Goal: Task Accomplishment & Management: Manage account settings

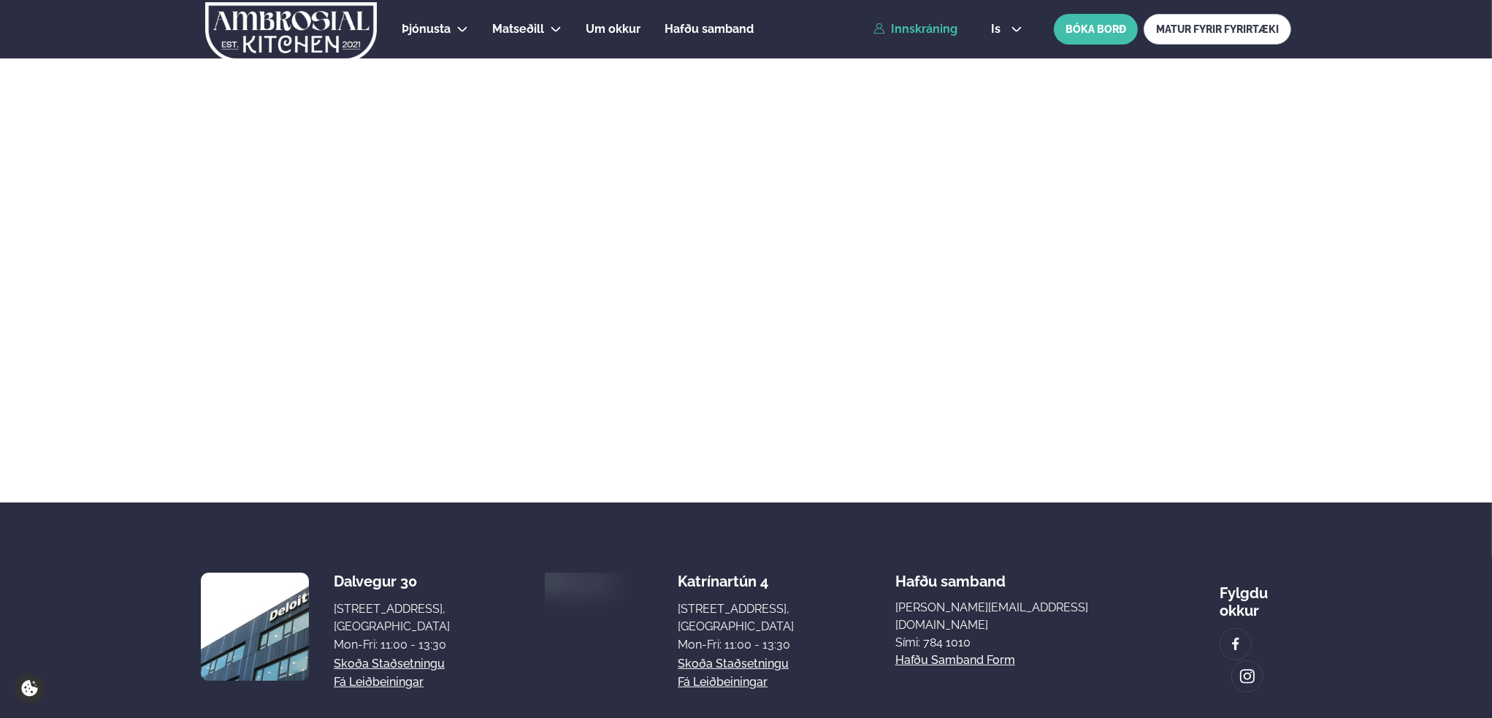
click at [933, 27] on link "Innskráning" at bounding box center [915, 29] width 84 height 13
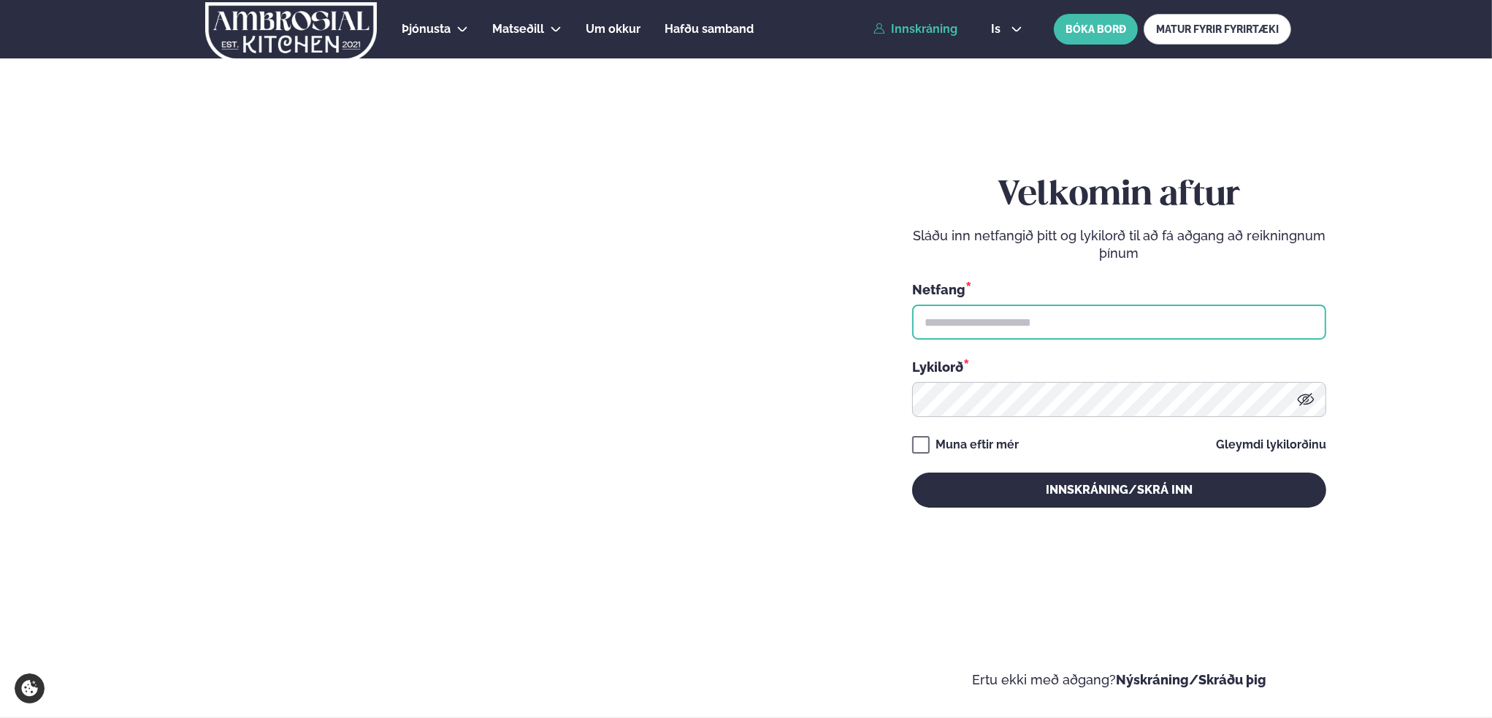
type input "**********"
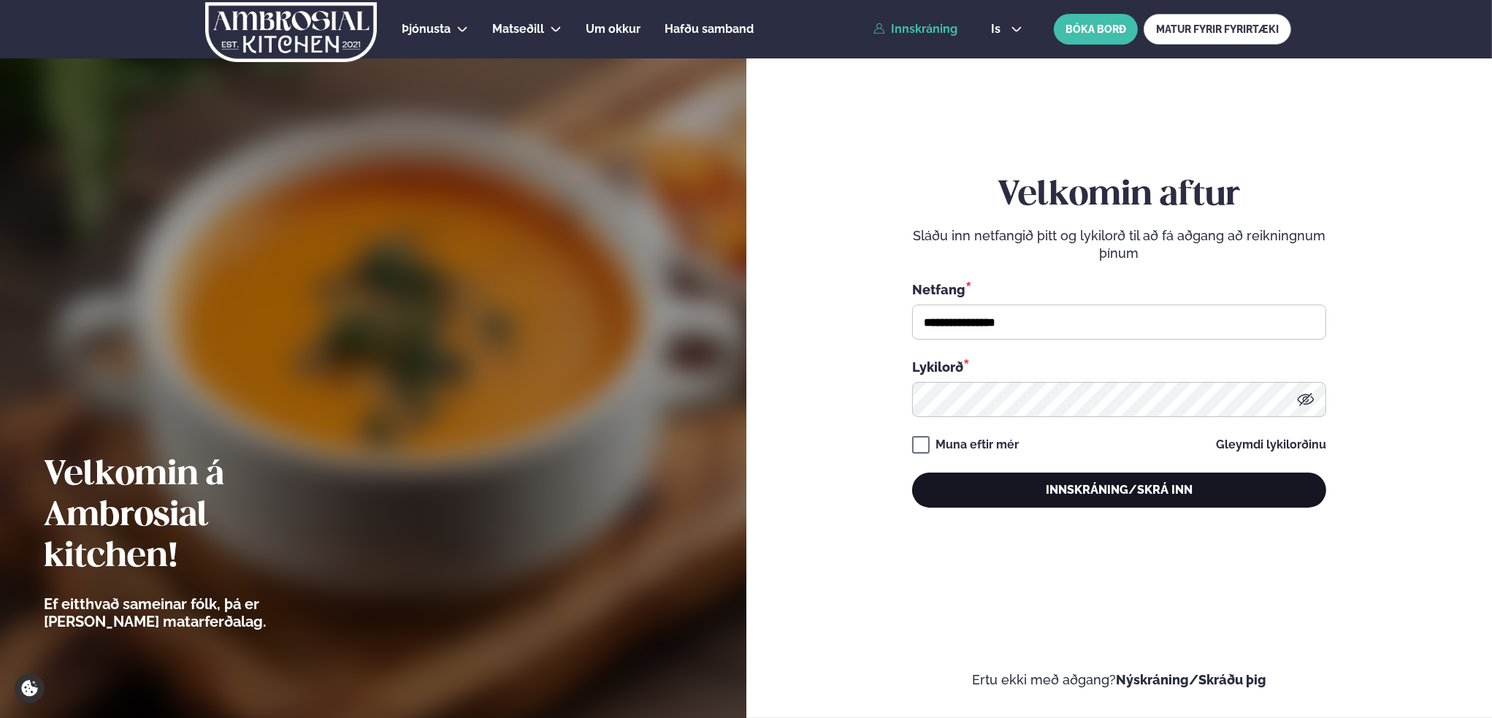
click at [1122, 490] on button "Innskráning/Skrá inn" at bounding box center [1119, 490] width 414 height 35
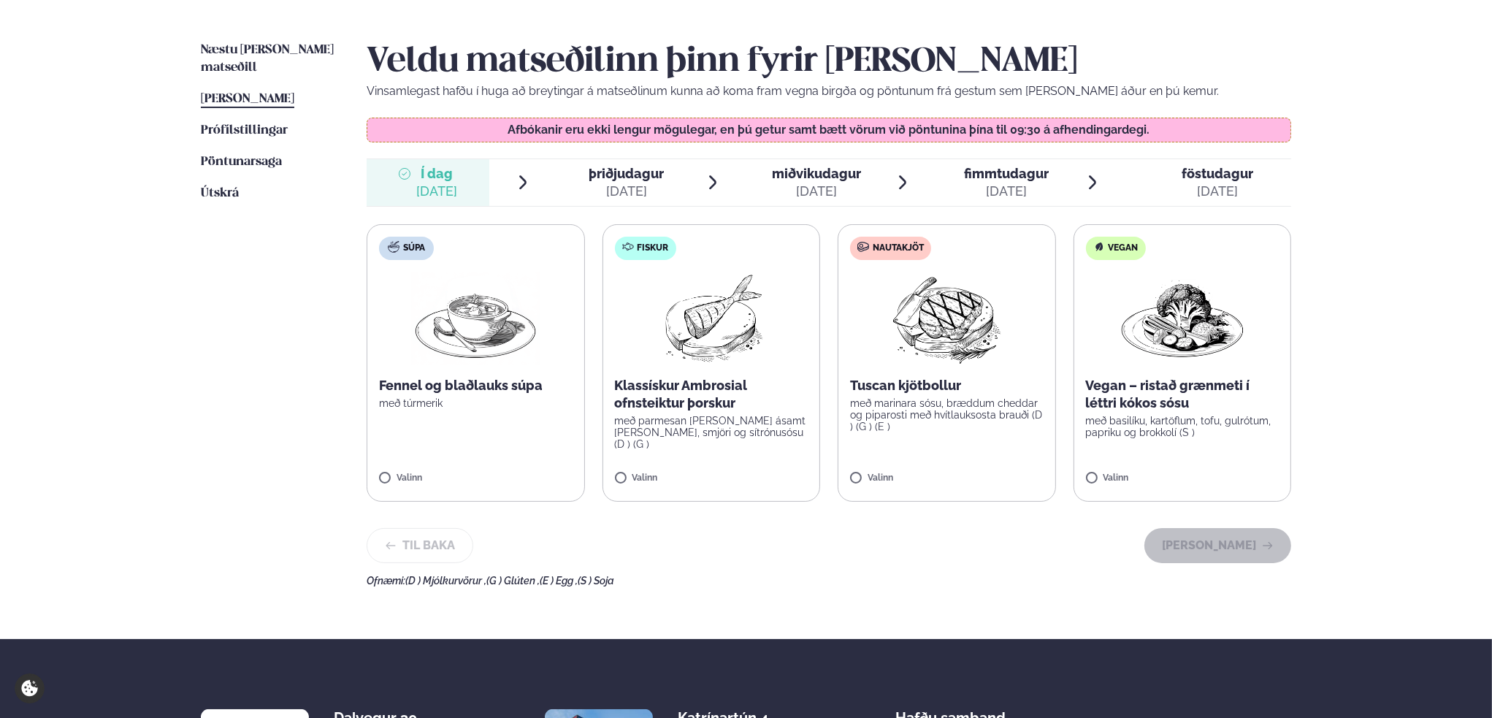
scroll to position [365, 0]
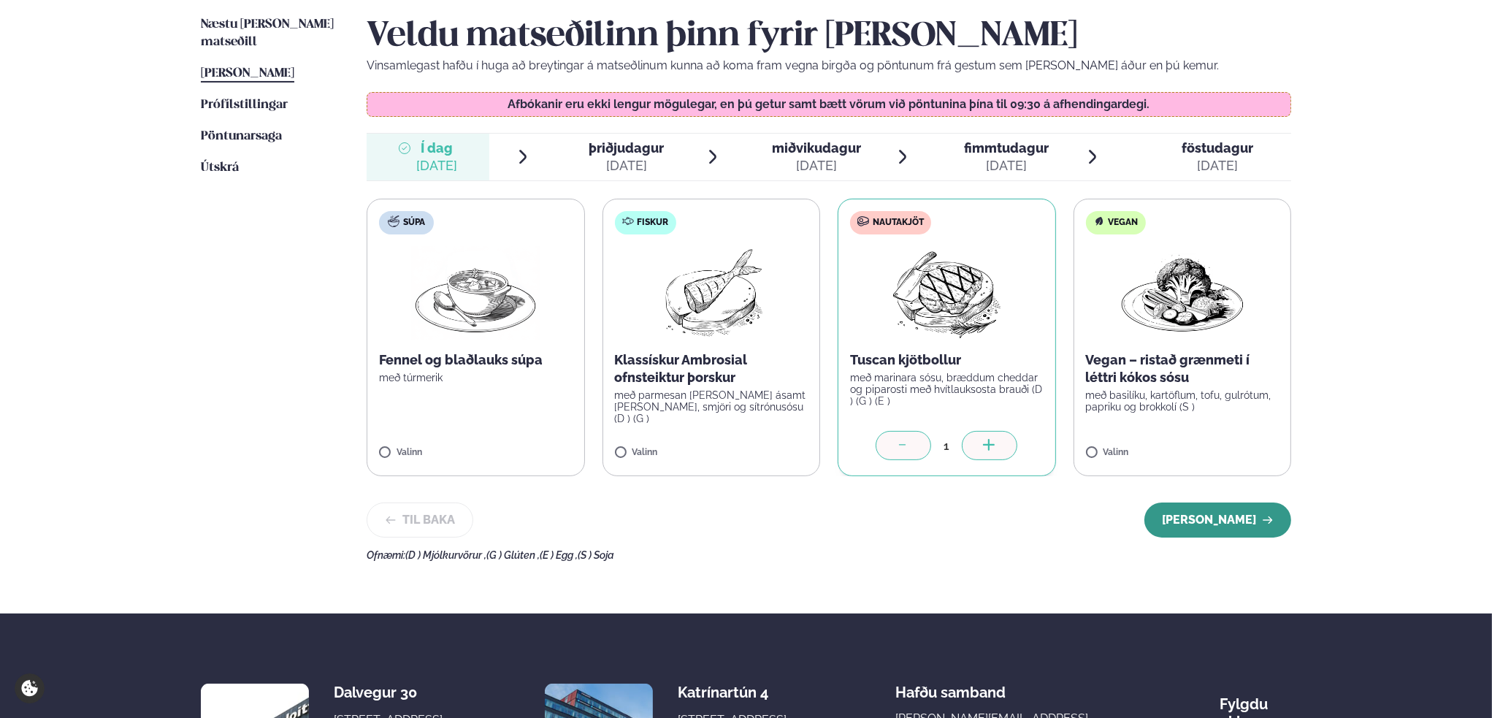
click at [1215, 517] on button "[PERSON_NAME]" at bounding box center [1217, 519] width 147 height 35
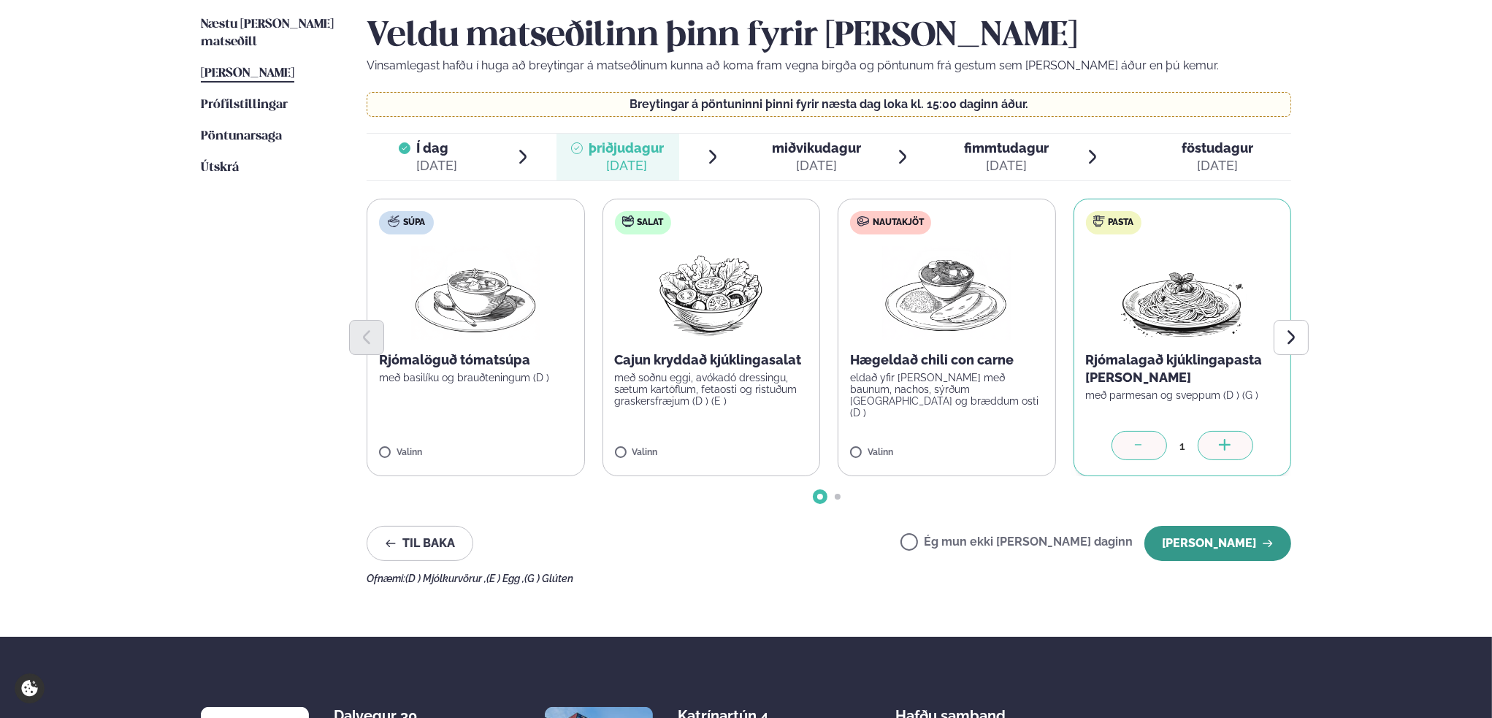
click at [1218, 546] on button "[PERSON_NAME]" at bounding box center [1217, 543] width 147 height 35
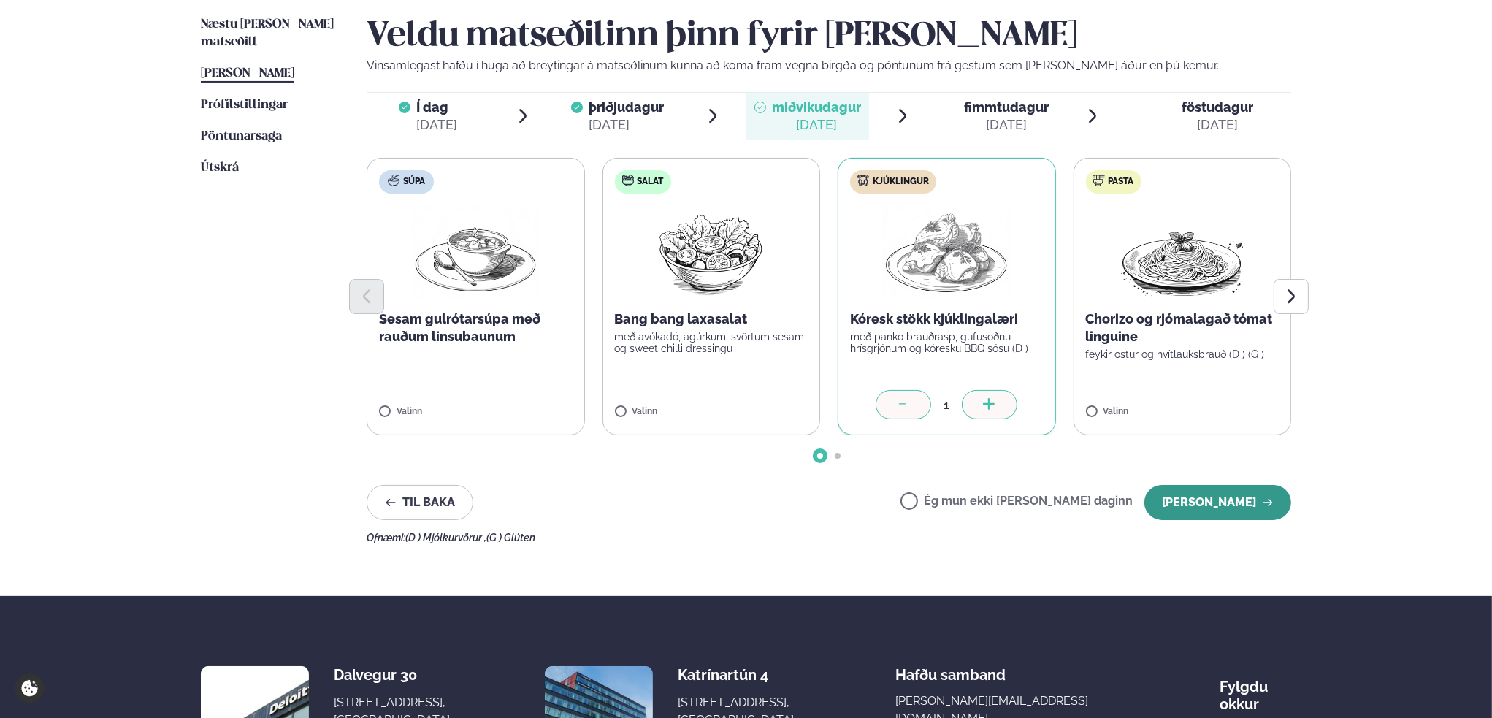
click at [1245, 498] on button "[PERSON_NAME]" at bounding box center [1217, 502] width 147 height 35
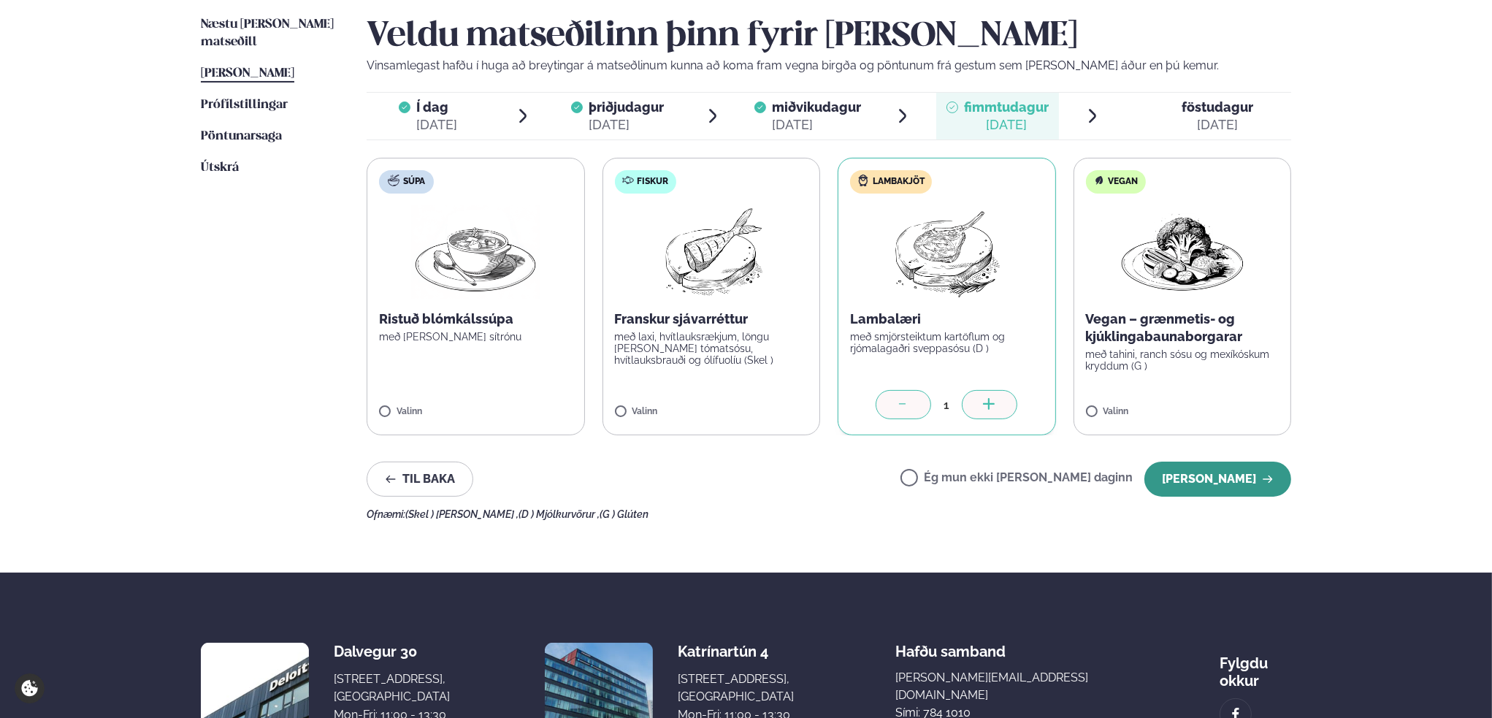
click at [1230, 487] on button "[PERSON_NAME]" at bounding box center [1217, 479] width 147 height 35
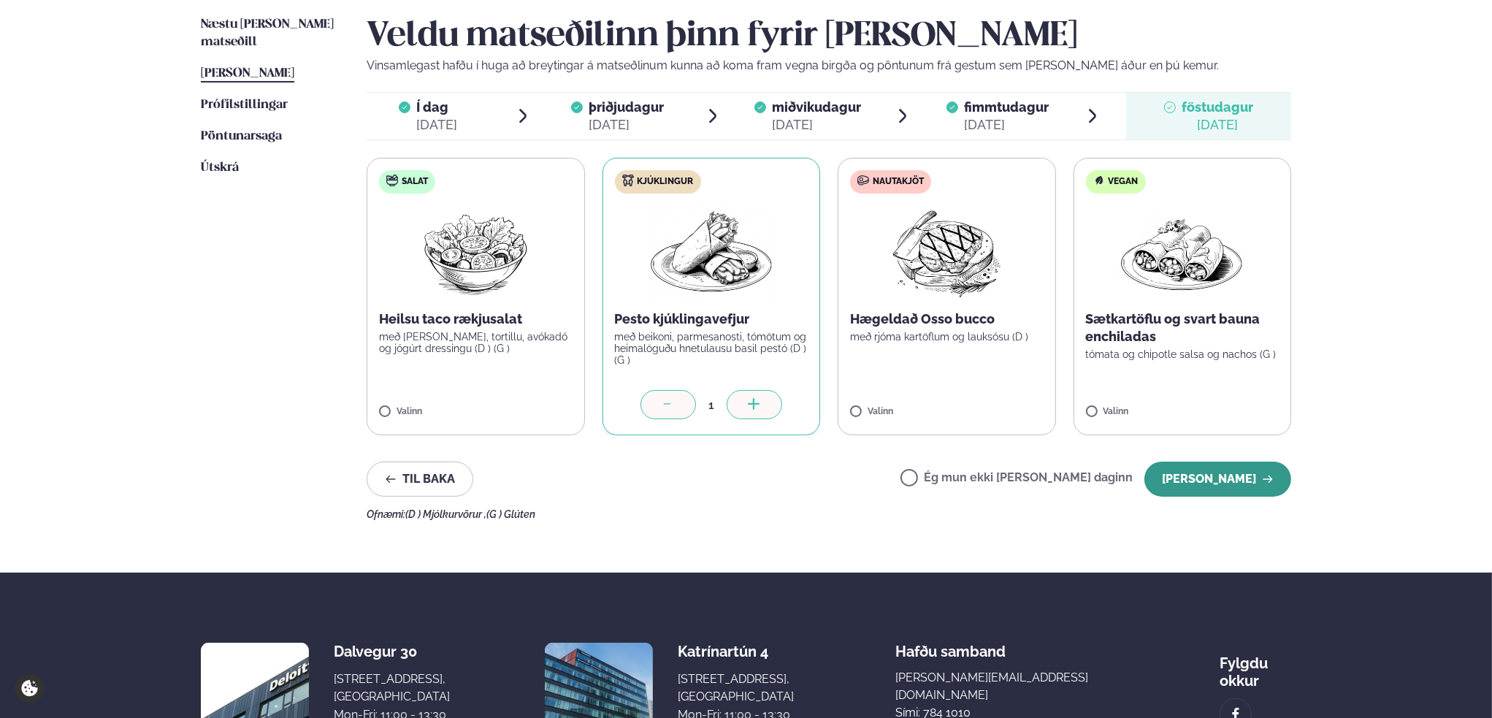
click at [1244, 485] on button "[PERSON_NAME]" at bounding box center [1217, 479] width 147 height 35
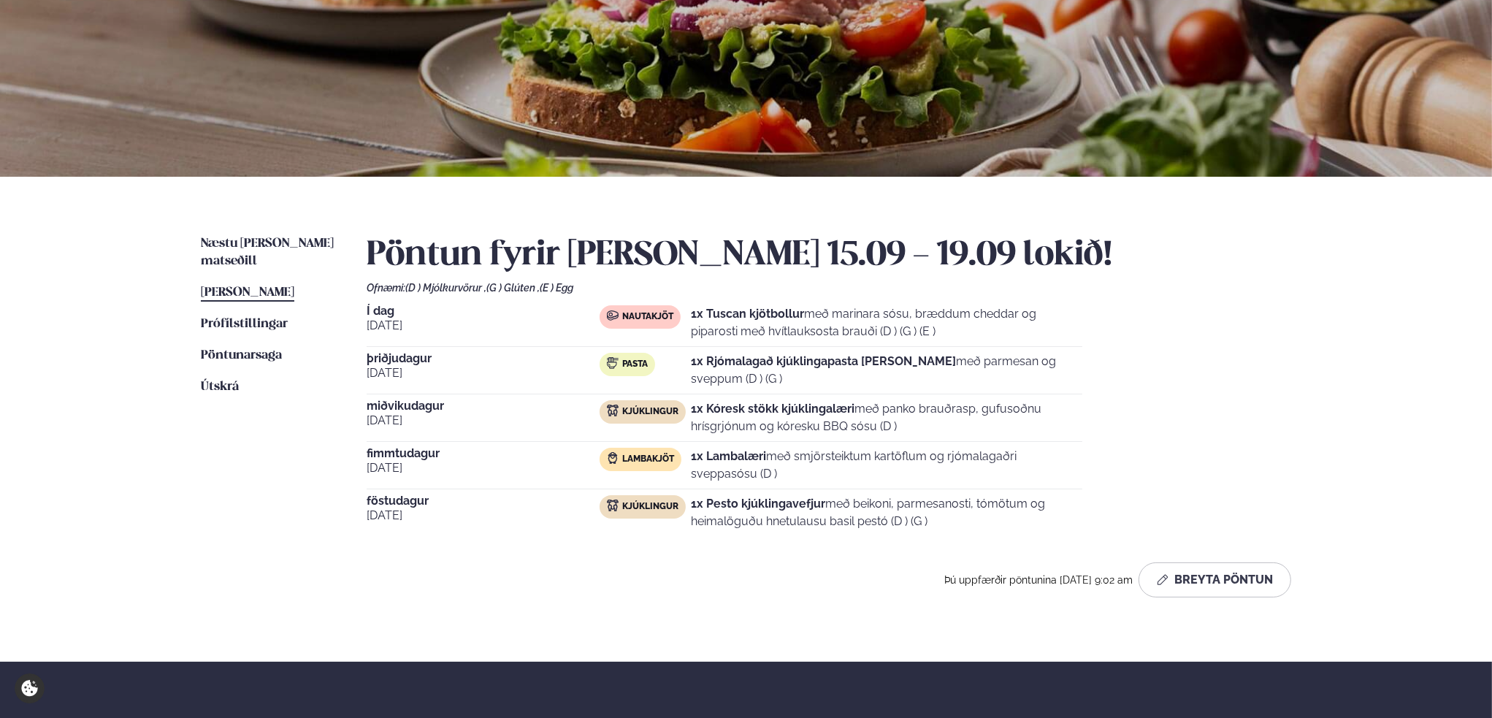
scroll to position [219, 0]
